Goal: Task Accomplishment & Management: Use online tool/utility

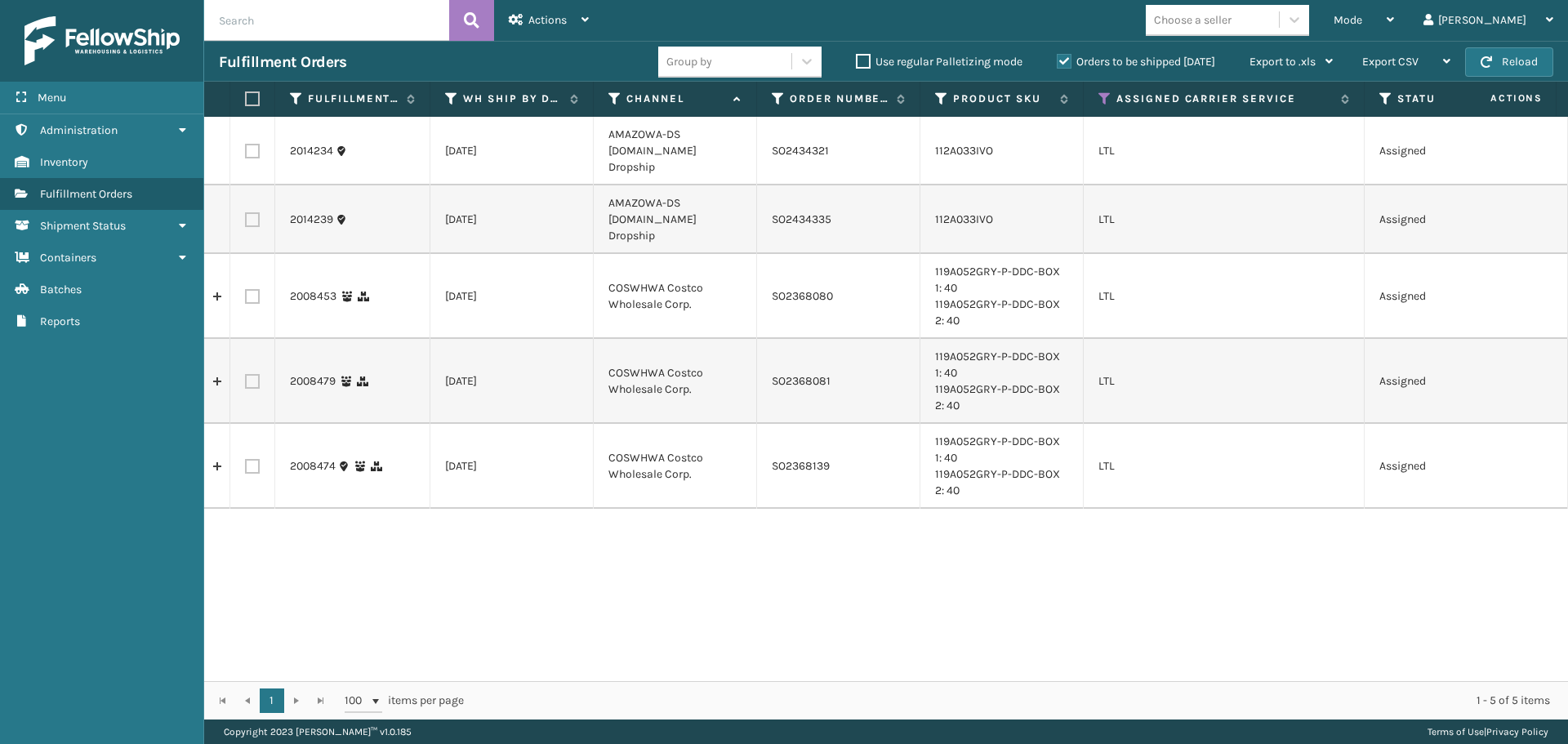
drag, startPoint x: 255, startPoint y: 147, endPoint x: 254, endPoint y: 182, distance: 35.0
click at [255, 147] on label at bounding box center [252, 151] width 14 height 14
click at [246, 147] on input "checkbox" at bounding box center [245, 149] width 1 height 11
checkbox input "true"
click at [254, 213] on label at bounding box center [252, 220] width 14 height 14
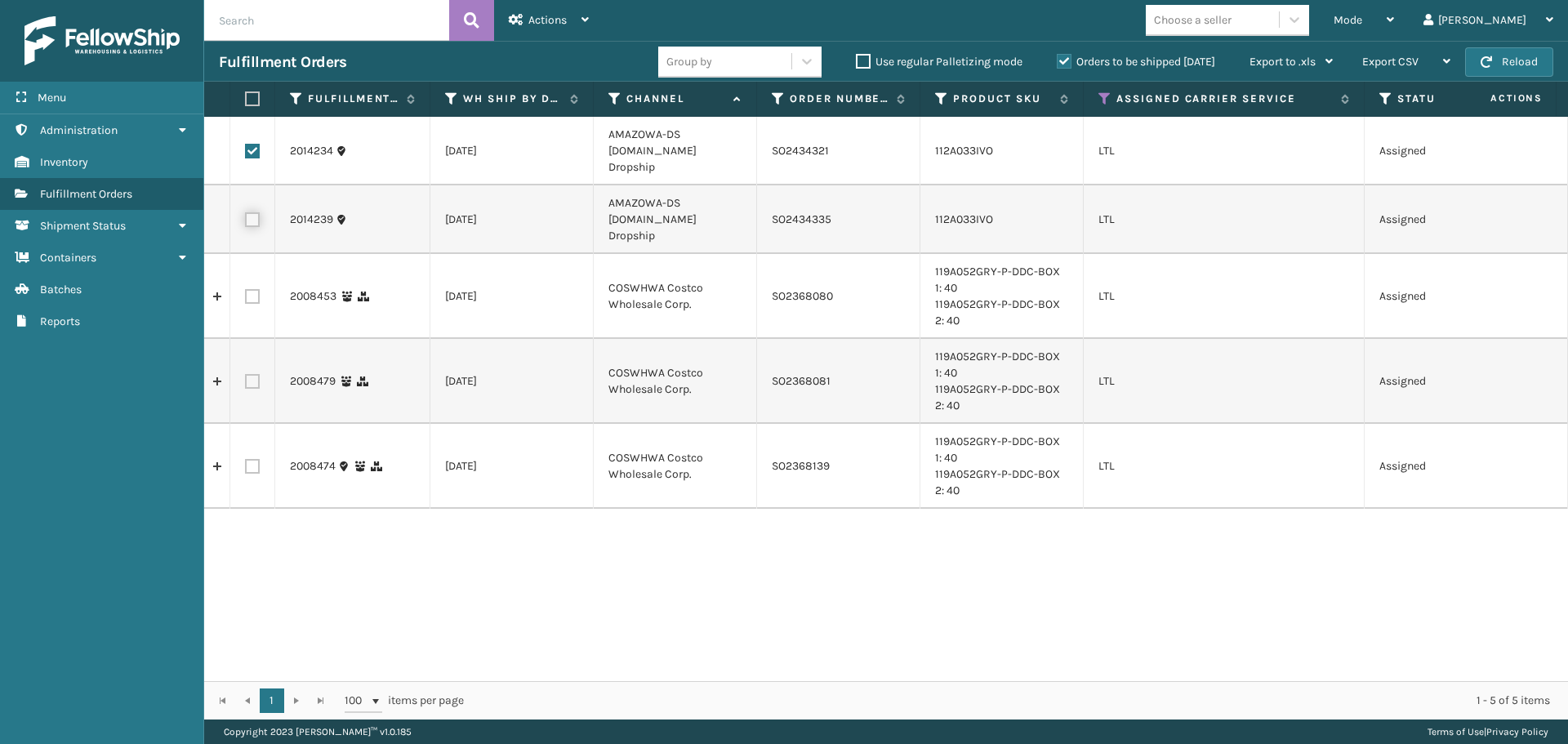
click at [246, 213] on input "checkbox" at bounding box center [245, 218] width 1 height 11
checkbox input "true"
click at [578, 25] on div "Actions" at bounding box center [549, 20] width 81 height 41
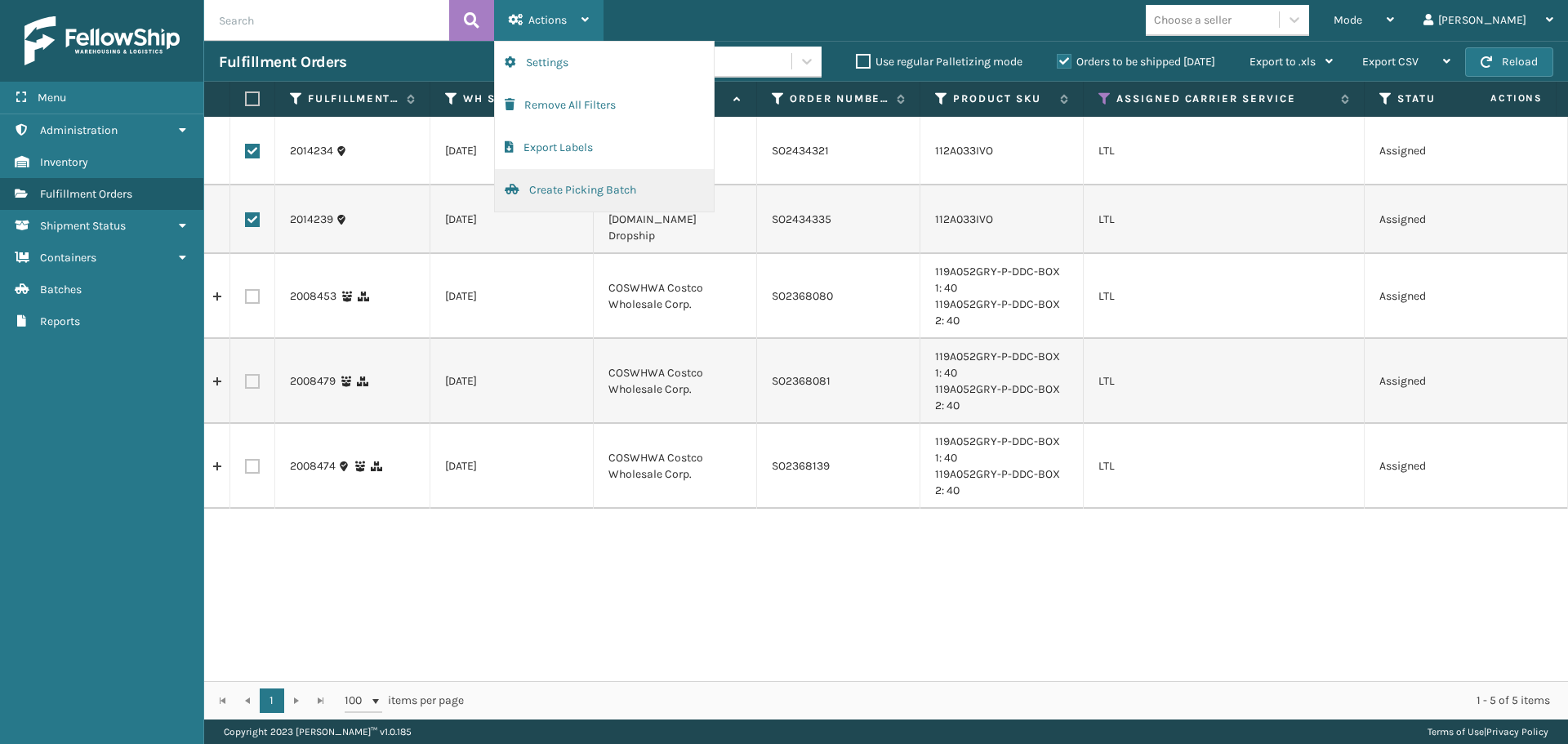
click at [605, 179] on button "Create Picking Batch" at bounding box center [604, 190] width 219 height 42
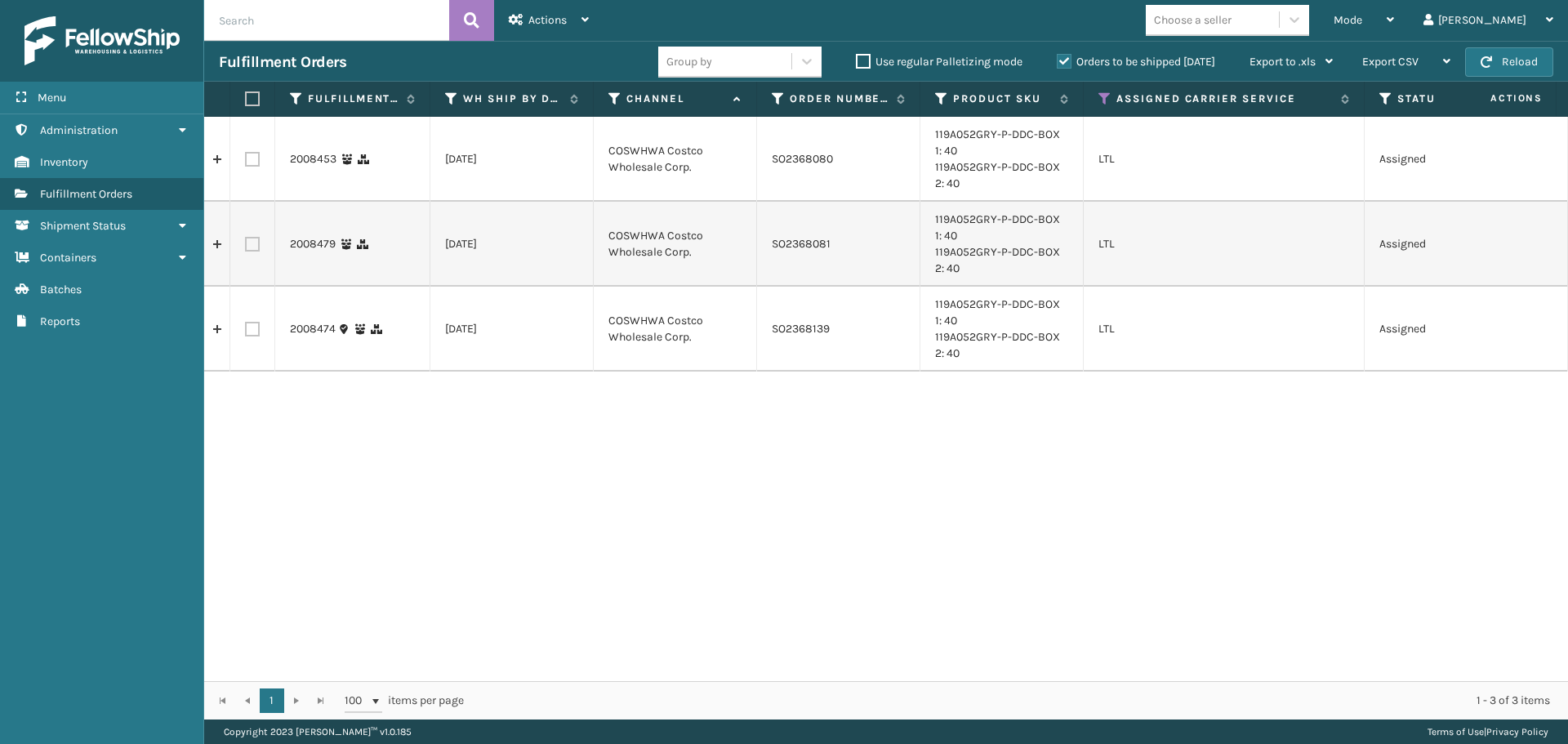
click at [249, 96] on label at bounding box center [250, 98] width 10 height 14
click at [246, 96] on input "checkbox" at bounding box center [245, 99] width 1 height 11
checkbox input "true"
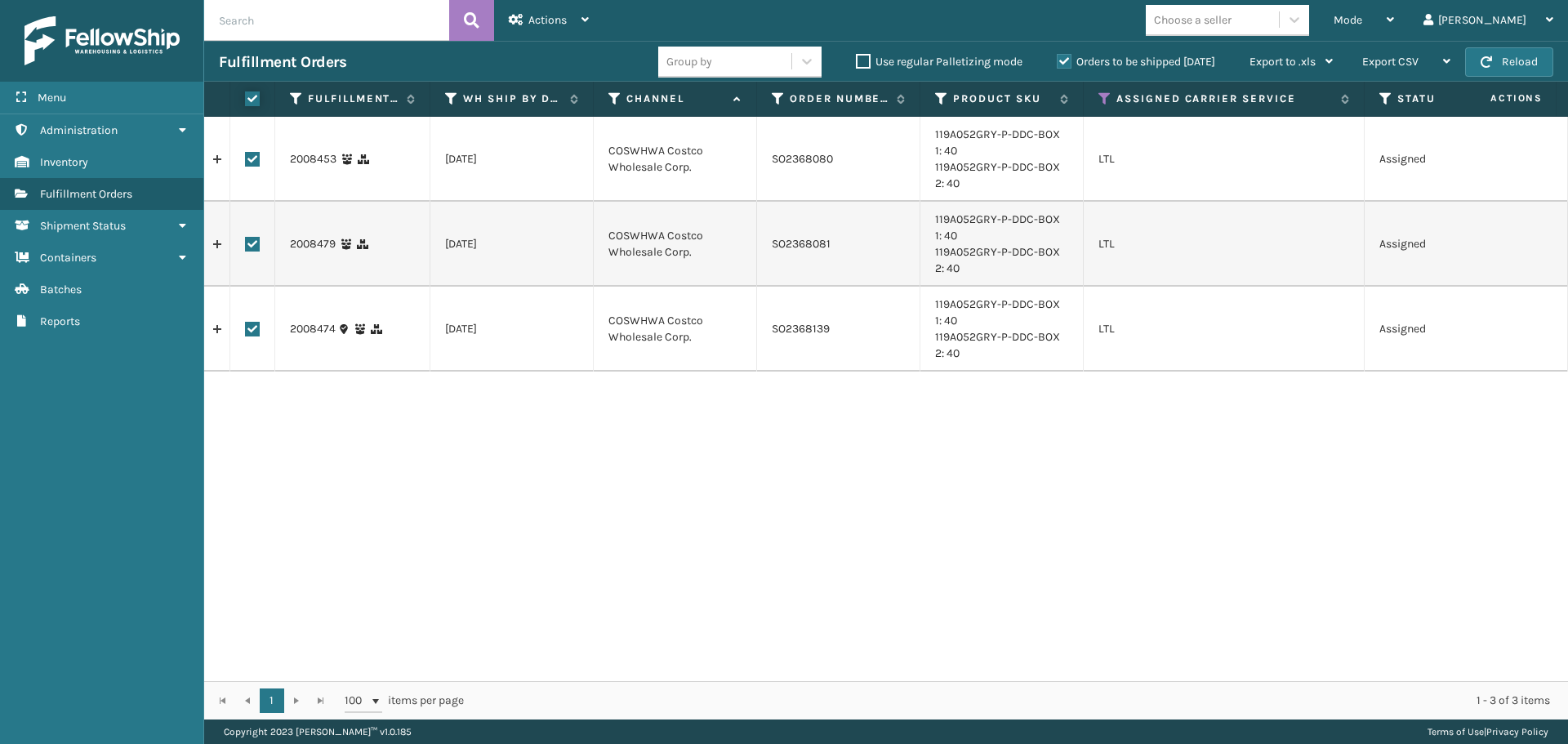
checkbox input "true"
click at [561, 13] on span "Actions" at bounding box center [547, 20] width 38 height 13
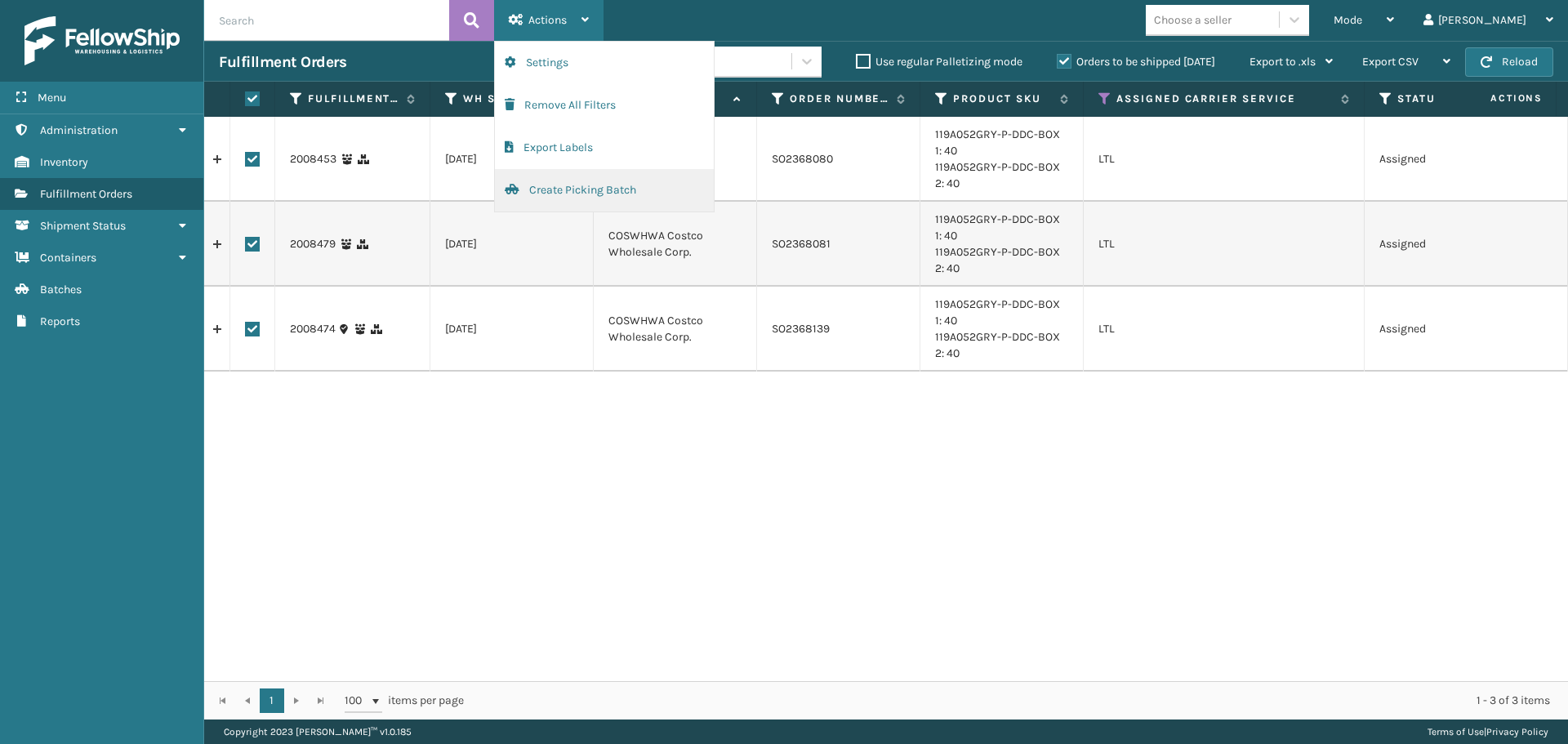
click at [577, 191] on button "Create Picking Batch" at bounding box center [604, 190] width 219 height 42
